Goal: Task Accomplishment & Management: Manage account settings

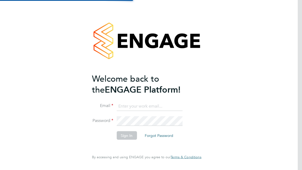
scroll to position [69, 0]
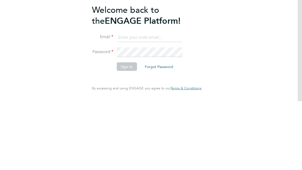
type input "maureenatkins05@yahoo.co.uk"
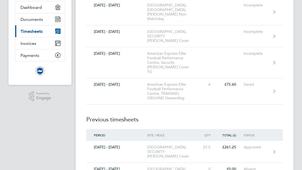
scroll to position [44, 0]
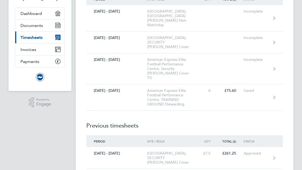
click at [178, 93] on div "American Express Elite Football Performance Centre, TRAINING GROUND Stewarding" at bounding box center [172, 98] width 51 height 18
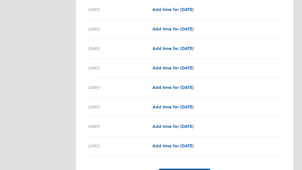
scroll to position [624, 0]
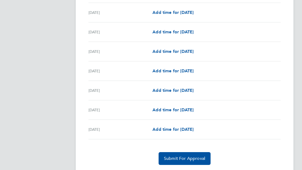
click at [182, 157] on span "Submit For Approval" at bounding box center [184, 158] width 41 height 5
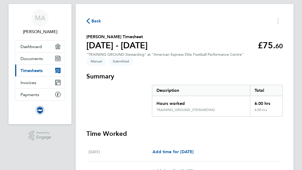
scroll to position [0, 0]
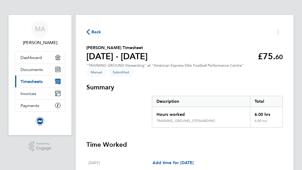
click at [30, 81] on span "Timesheets" at bounding box center [32, 81] width 22 height 5
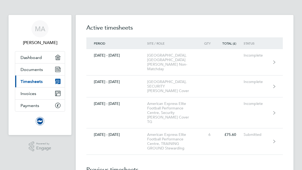
click at [253, 56] on div "Incomplete" at bounding box center [257, 55] width 27 height 5
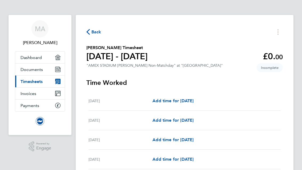
click at [279, 31] on button "Timesheets Menu" at bounding box center [279, 32] width 10 height 8
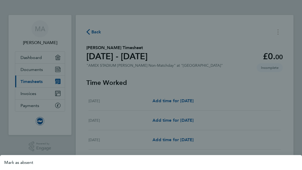
click at [17, 167] on button "Mark as absent" at bounding box center [151, 162] width 302 height 11
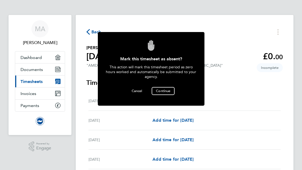
click at [166, 88] on button "Continue" at bounding box center [163, 91] width 23 height 8
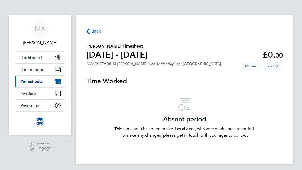
click at [93, 31] on span "Back" at bounding box center [97, 31] width 10 height 6
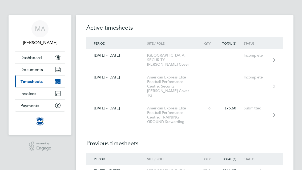
click at [266, 80] on link "[DATE] - [DATE] American Express Elite Football Performance Centre, Security [P…" at bounding box center [184, 86] width 197 height 31
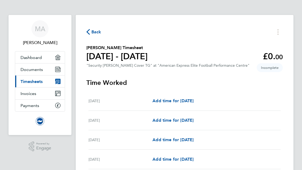
click at [277, 30] on button "Timesheets Menu" at bounding box center [279, 32] width 10 height 8
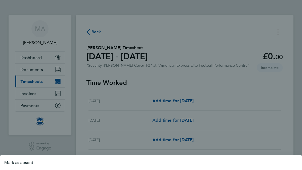
click at [19, 164] on button "Mark as absent" at bounding box center [151, 162] width 302 height 11
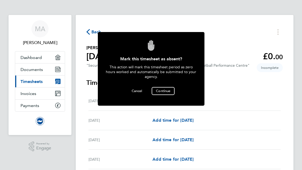
click at [162, 89] on span "Continue" at bounding box center [163, 91] width 14 height 5
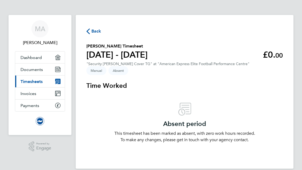
click at [95, 30] on span "Back" at bounding box center [97, 31] width 10 height 6
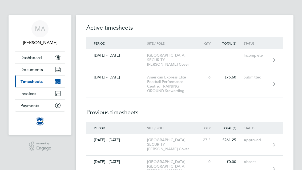
click at [260, 56] on div "Incomplete" at bounding box center [257, 55] width 27 height 5
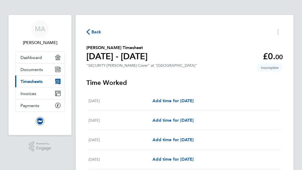
click at [275, 32] on button "Timesheets Menu" at bounding box center [279, 32] width 10 height 8
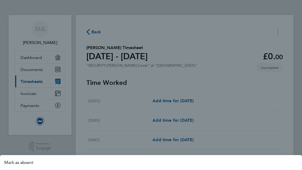
click at [17, 164] on button "Mark as absent" at bounding box center [151, 162] width 302 height 11
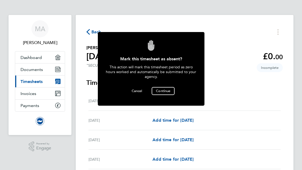
click at [163, 88] on button "Continue" at bounding box center [163, 91] width 23 height 8
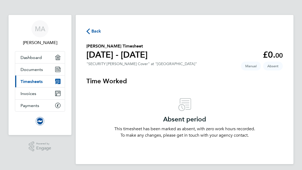
click at [34, 79] on span "Timesheets" at bounding box center [32, 81] width 22 height 5
